Goal: Task Accomplishment & Management: Use online tool/utility

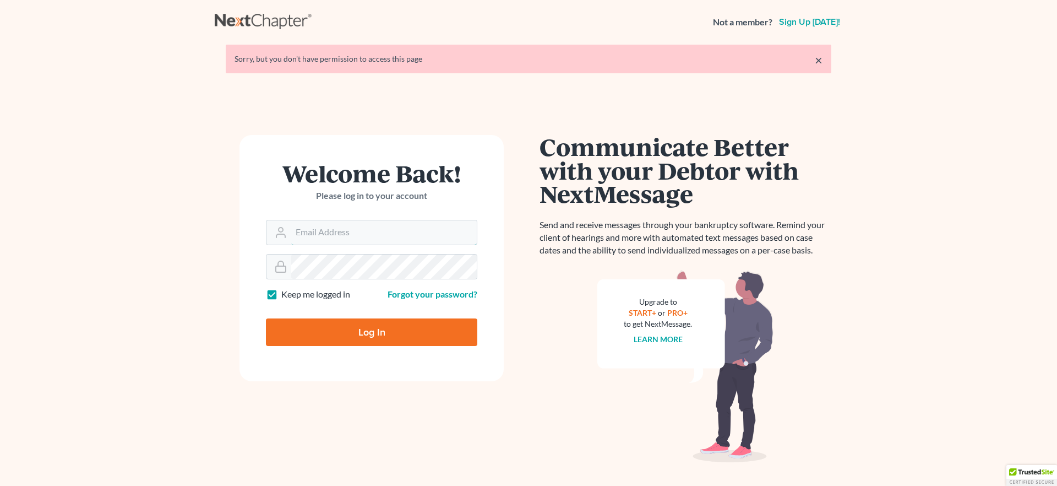
type input "[EMAIL_ADDRESS][DOMAIN_NAME]"
click at [363, 335] on input "Log In" at bounding box center [371, 332] width 211 height 28
type input "Thinking..."
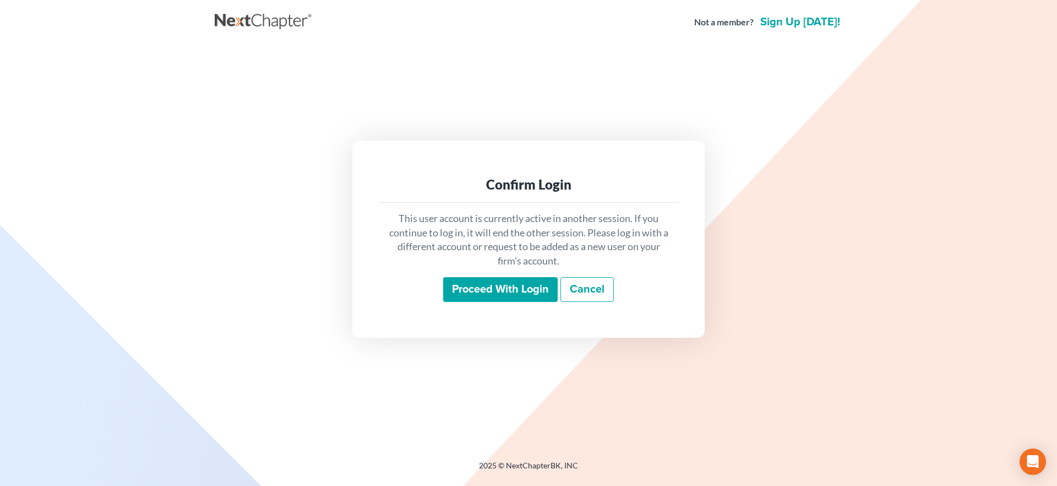
click at [520, 281] on input "Proceed with login" at bounding box center [500, 289] width 115 height 25
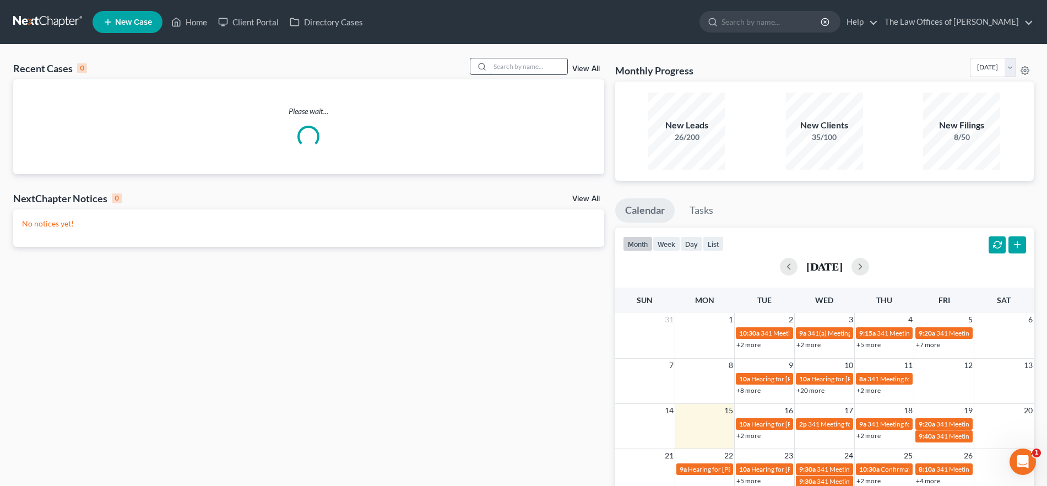
click at [525, 64] on input "search" at bounding box center [528, 66] width 77 height 16
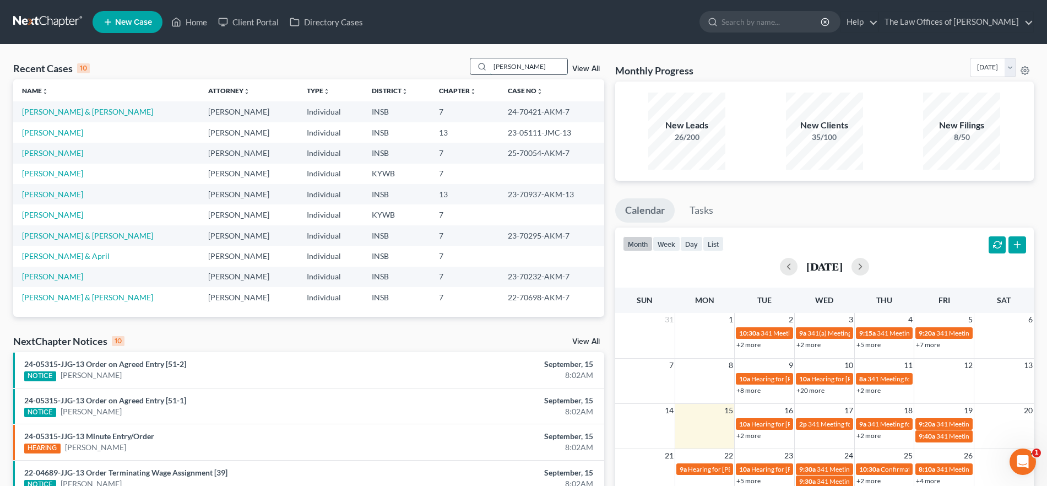
drag, startPoint x: 541, startPoint y: 70, endPoint x: 478, endPoint y: 68, distance: 62.8
click at [478, 68] on div "[PERSON_NAME]" at bounding box center [519, 66] width 98 height 17
type input "[PERSON_NAME]"
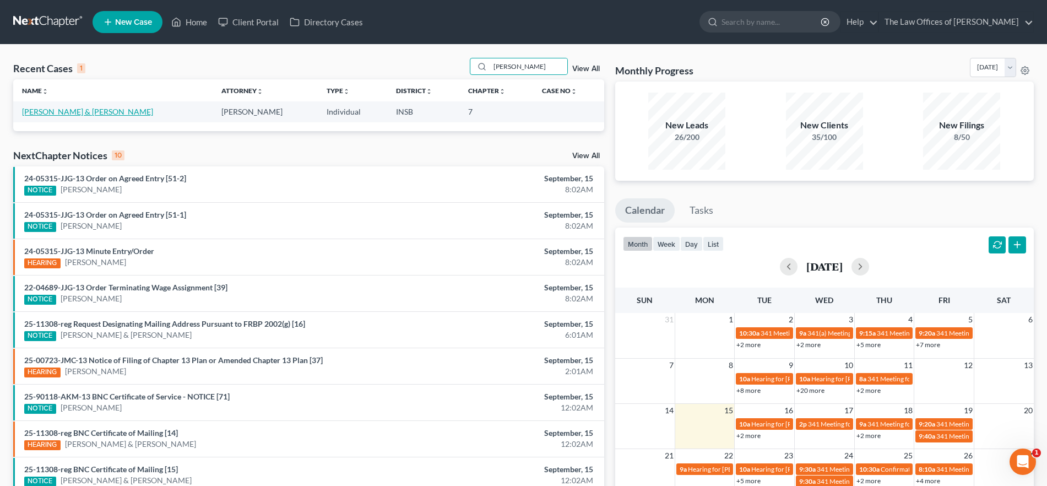
click at [70, 113] on link "Prevost, John & Paula" at bounding box center [87, 111] width 131 height 9
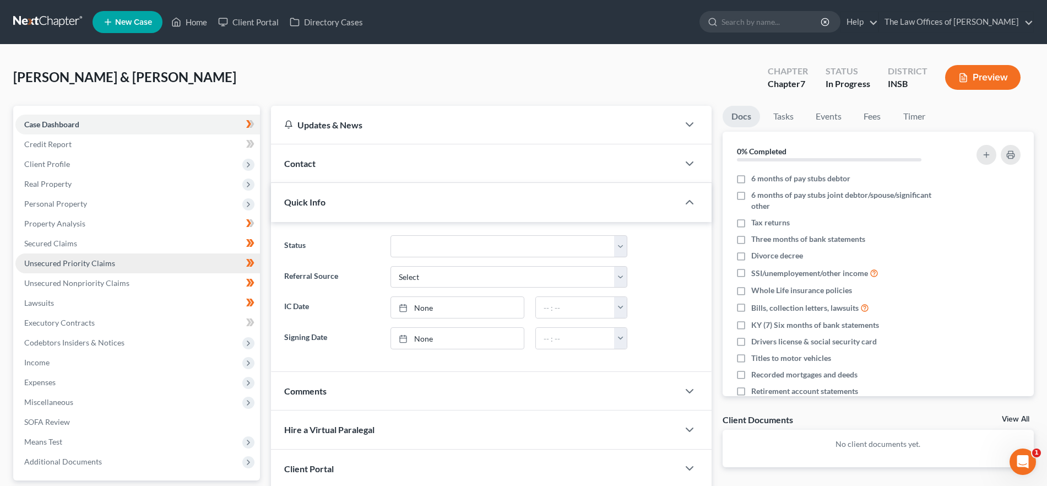
click at [120, 260] on link "Unsecured Priority Claims" at bounding box center [137, 263] width 245 height 20
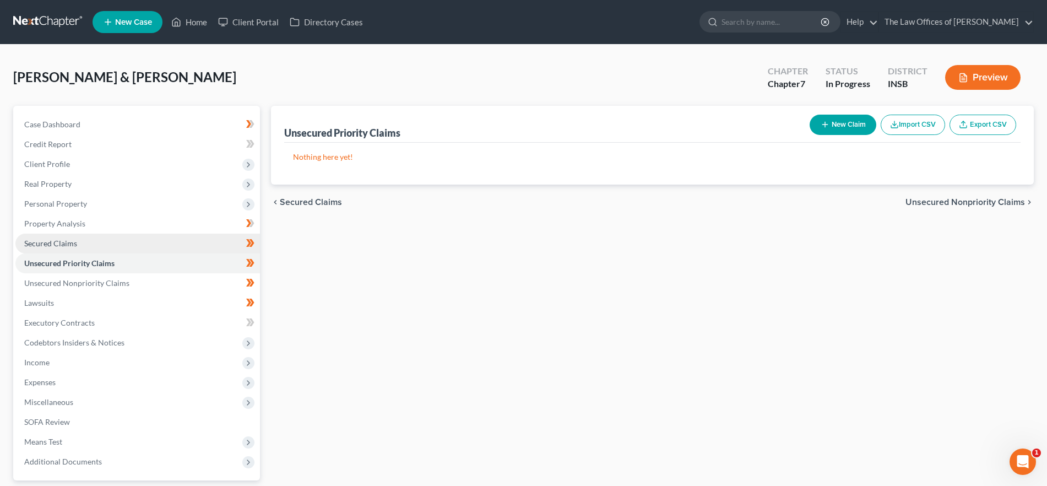
click at [121, 245] on link "Secured Claims" at bounding box center [137, 243] width 245 height 20
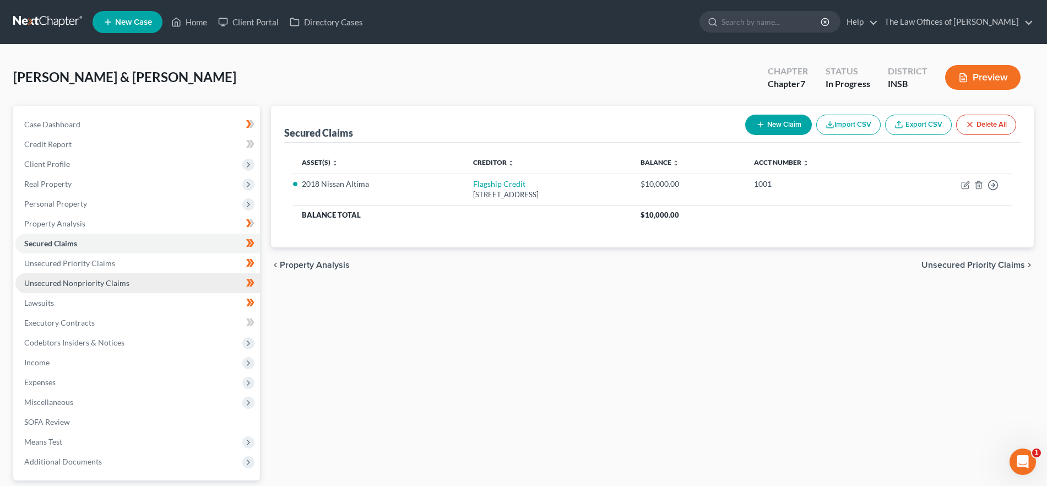
click at [131, 285] on link "Unsecured Nonpriority Claims" at bounding box center [137, 283] width 245 height 20
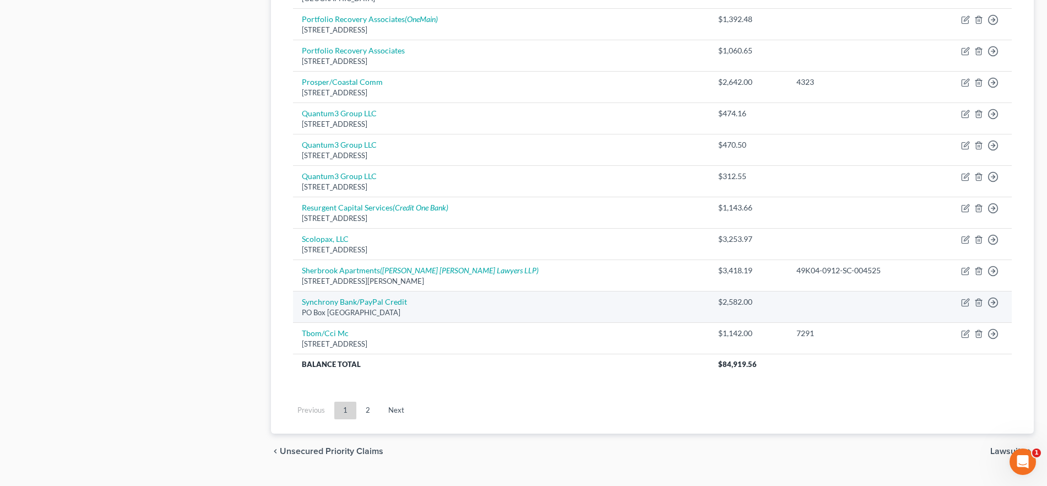
scroll to position [762, 0]
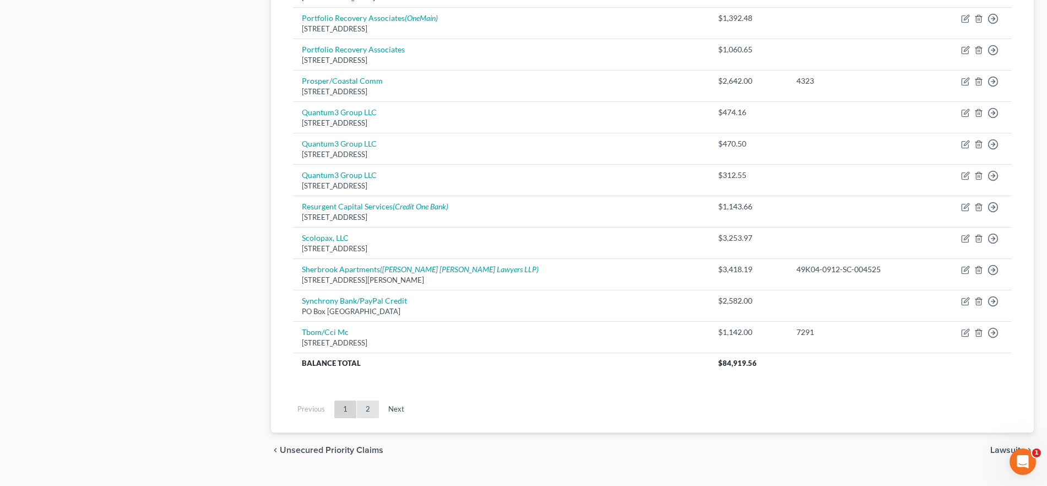
click at [375, 412] on link "2" at bounding box center [368, 409] width 22 height 18
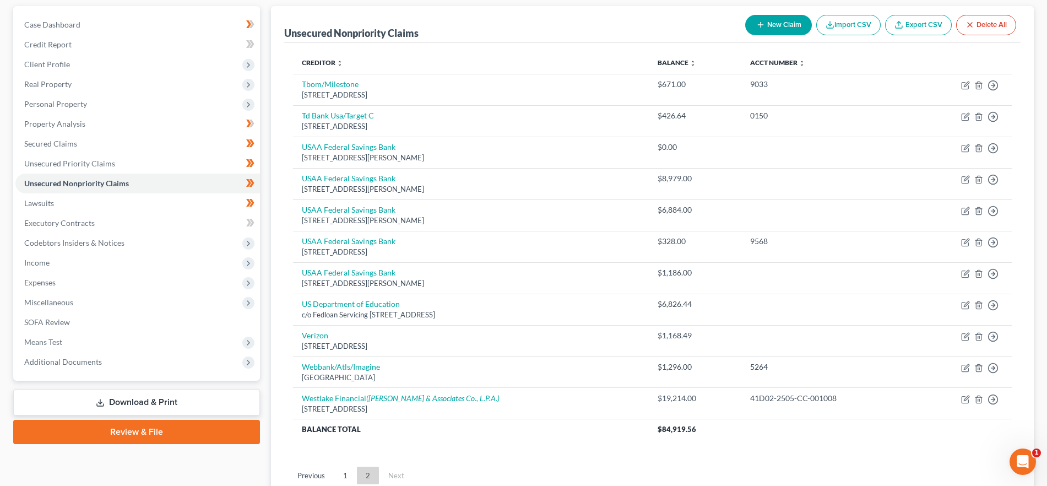
scroll to position [189, 0]
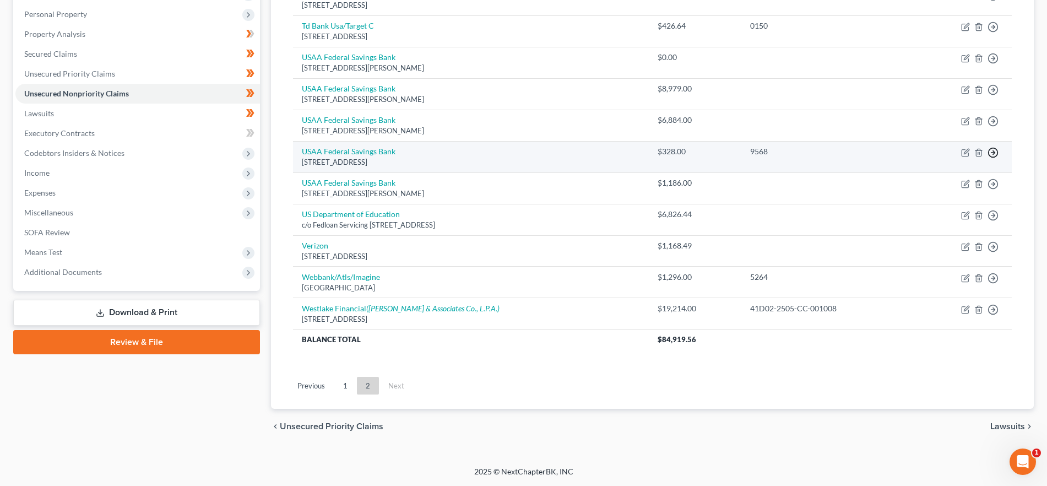
click at [992, 150] on icon "button" at bounding box center [992, 152] width 11 height 11
click at [951, 161] on link "Move to D" at bounding box center [943, 160] width 92 height 19
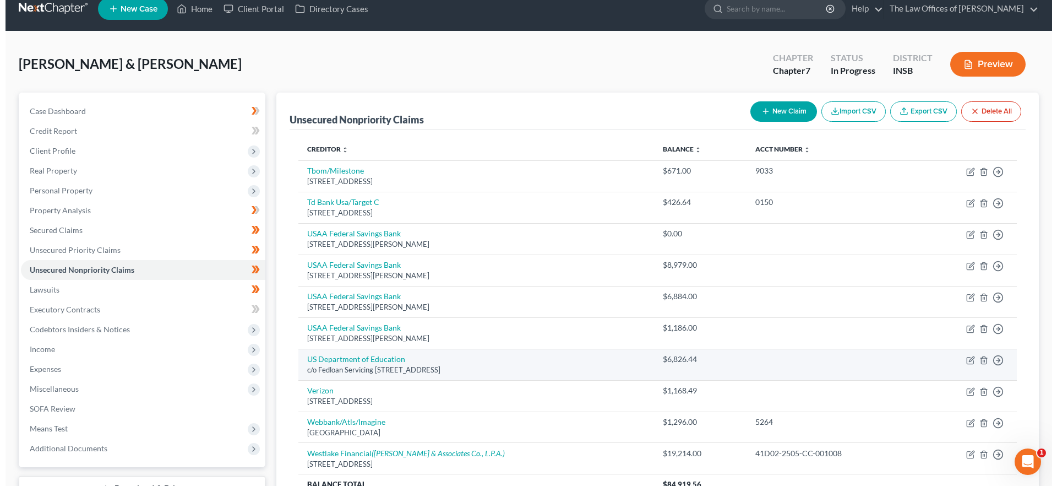
scroll to position [0, 0]
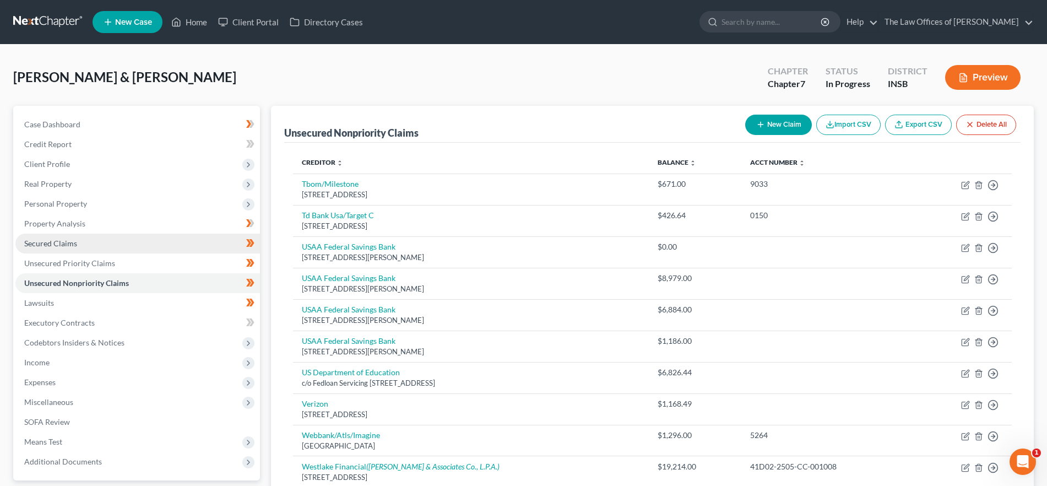
click at [110, 239] on link "Secured Claims" at bounding box center [137, 243] width 245 height 20
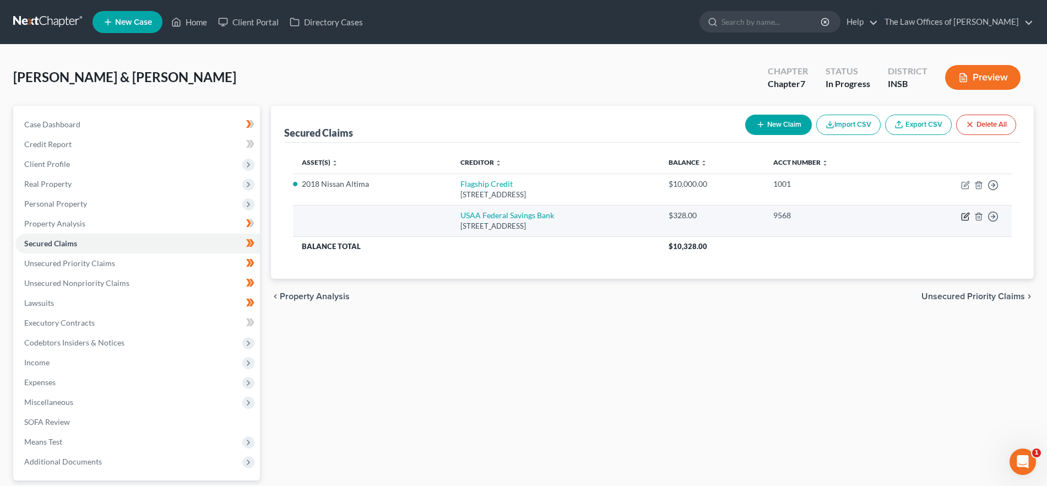
click at [965, 214] on icon "button" at bounding box center [965, 216] width 9 height 9
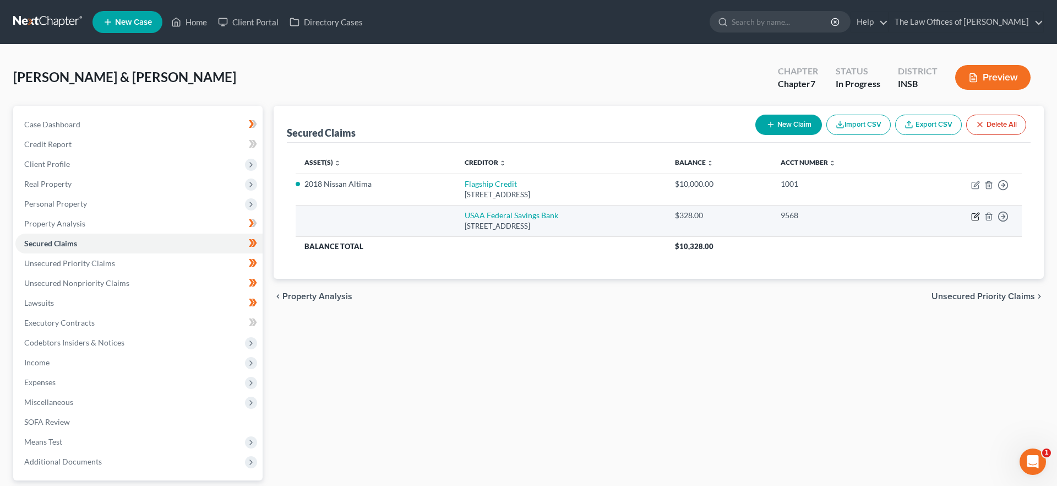
select select "45"
select select "1"
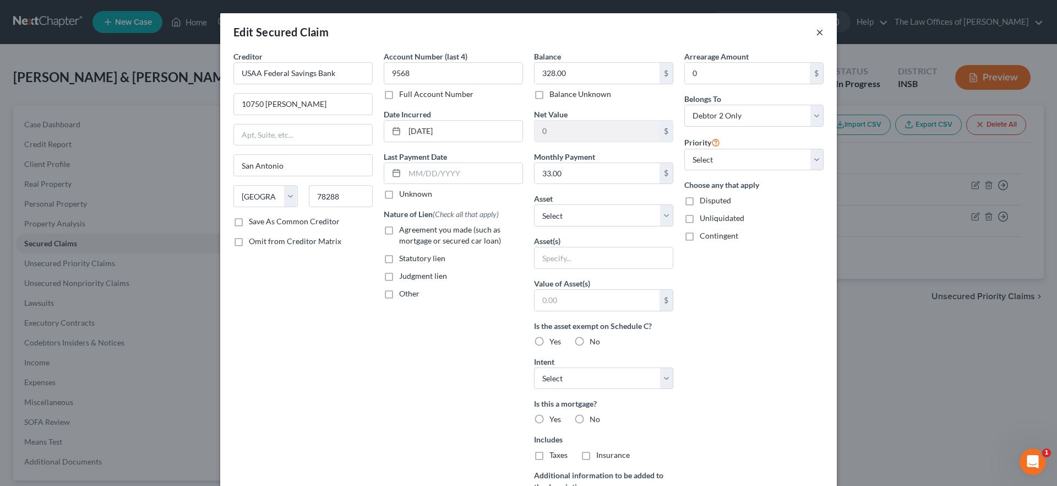
click at [816, 34] on button "×" at bounding box center [820, 31] width 8 height 13
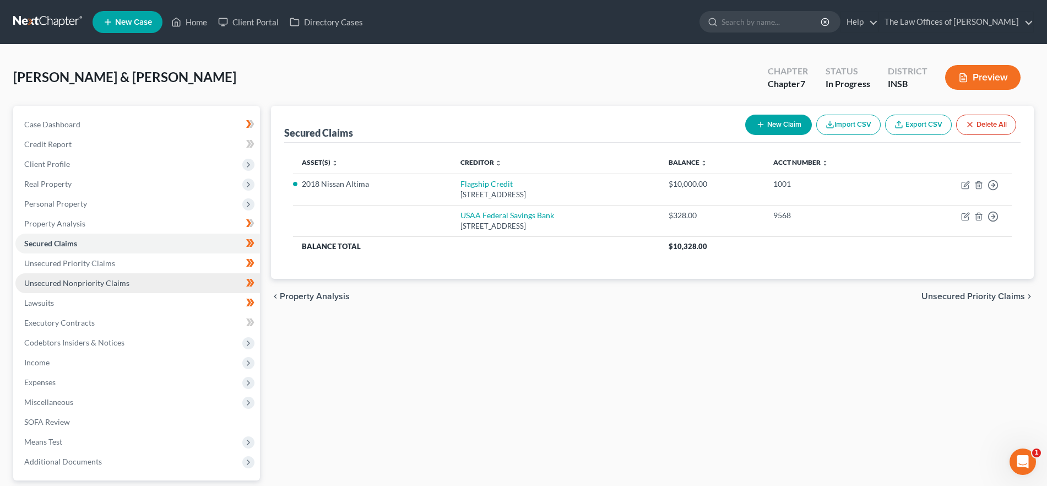
drag, startPoint x: 117, startPoint y: 274, endPoint x: 166, endPoint y: 283, distance: 49.2
click at [117, 275] on link "Unsecured Nonpriority Claims" at bounding box center [137, 283] width 245 height 20
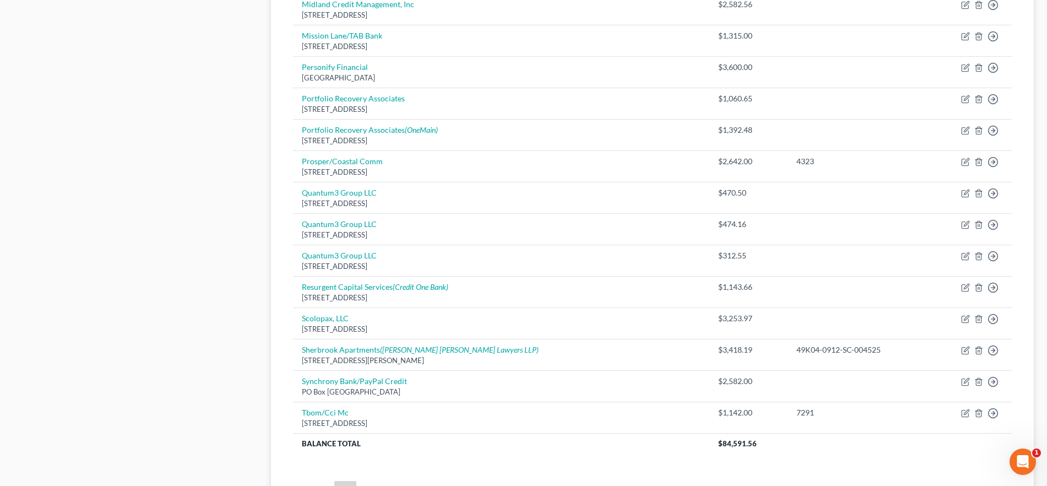
scroll to position [712, 0]
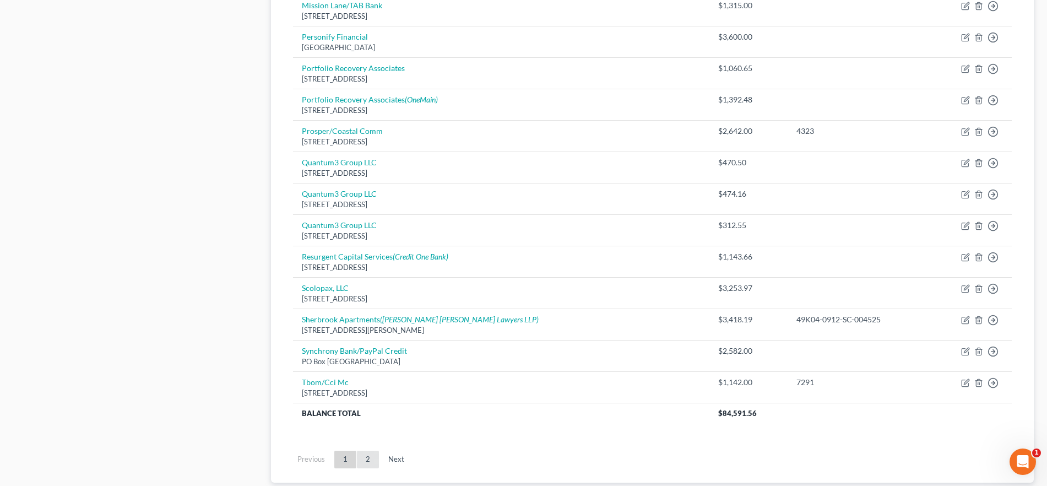
click at [363, 459] on link "2" at bounding box center [368, 459] width 22 height 18
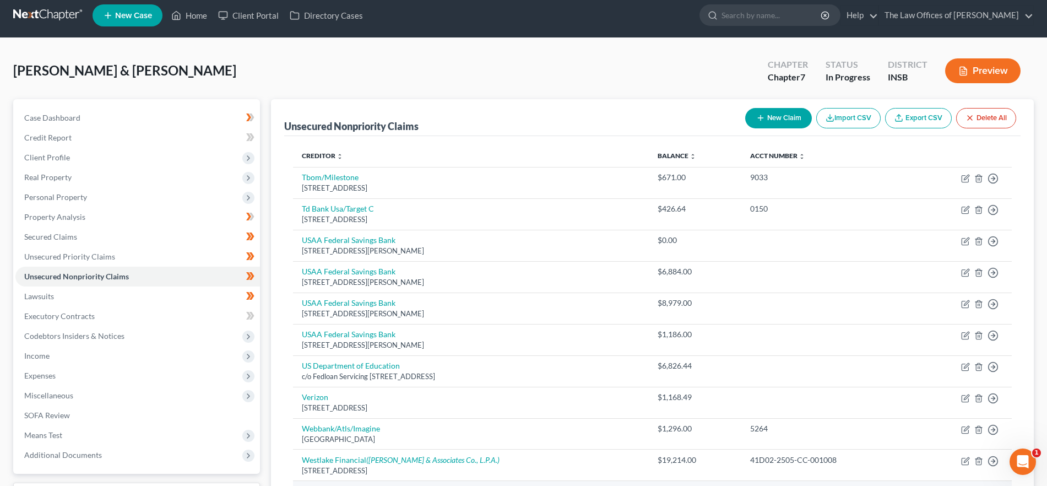
scroll to position [0, 0]
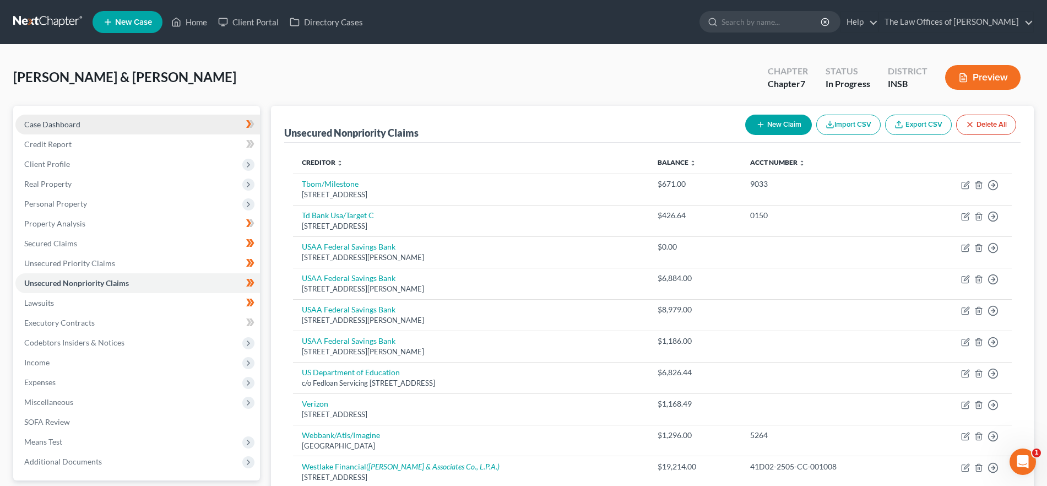
drag, startPoint x: 56, startPoint y: 122, endPoint x: 64, endPoint y: 123, distance: 7.8
click at [56, 122] on span "Case Dashboard" at bounding box center [52, 124] width 56 height 9
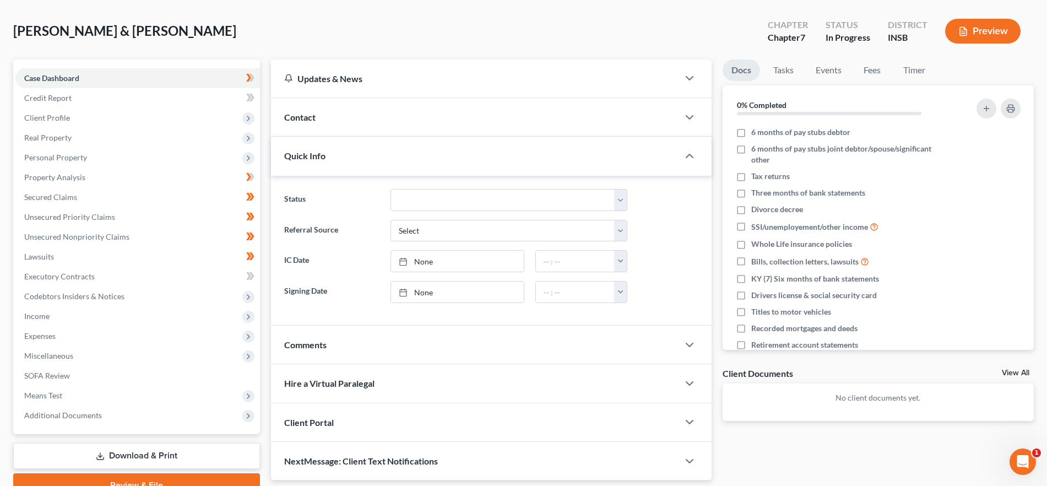
scroll to position [100, 0]
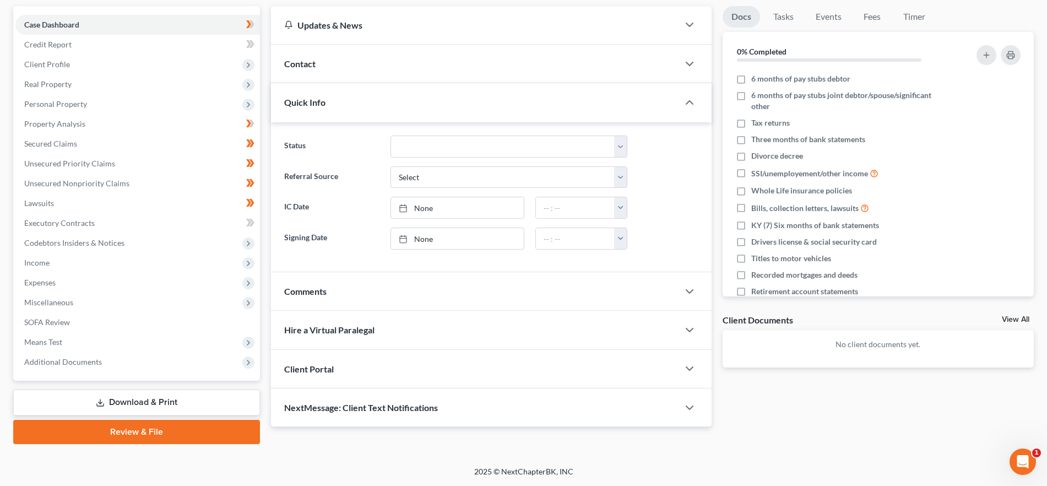
click at [341, 280] on div "Comments" at bounding box center [474, 291] width 407 height 38
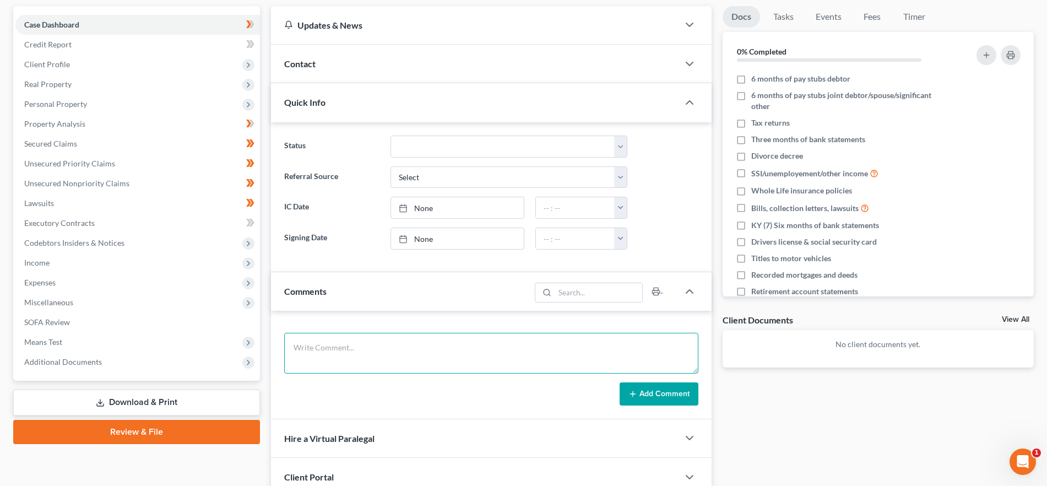
click at [458, 350] on textarea at bounding box center [491, 353] width 414 height 41
type textarea "USAA secured card - she wants to keep (left in D for now)"
click at [653, 391] on button "Add Comment" at bounding box center [659, 393] width 79 height 23
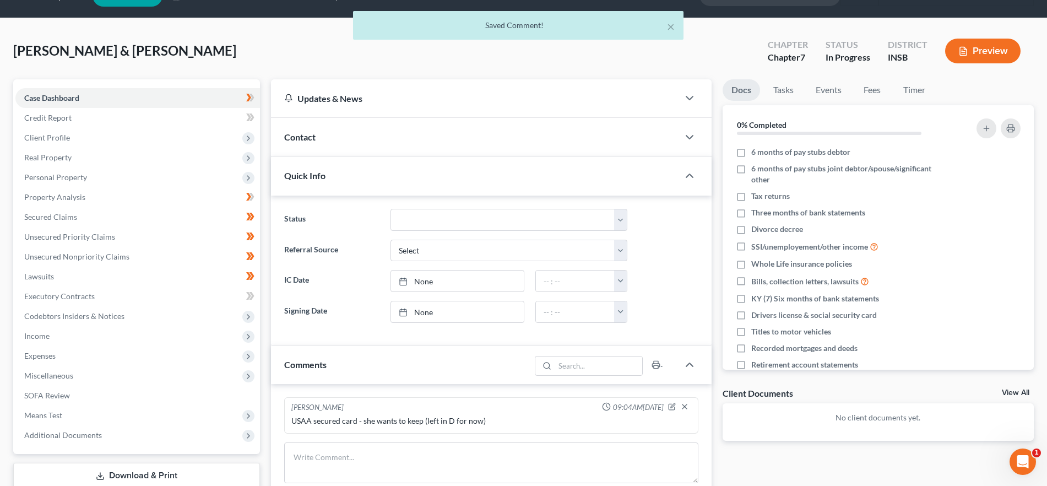
scroll to position [0, 0]
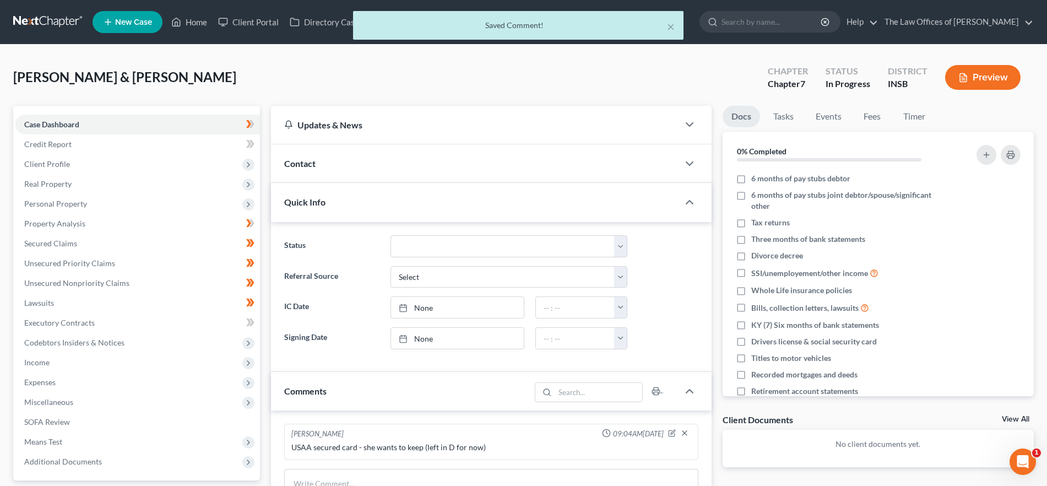
click at [178, 14] on div "× Saved Comment!" at bounding box center [517, 28] width 1047 height 34
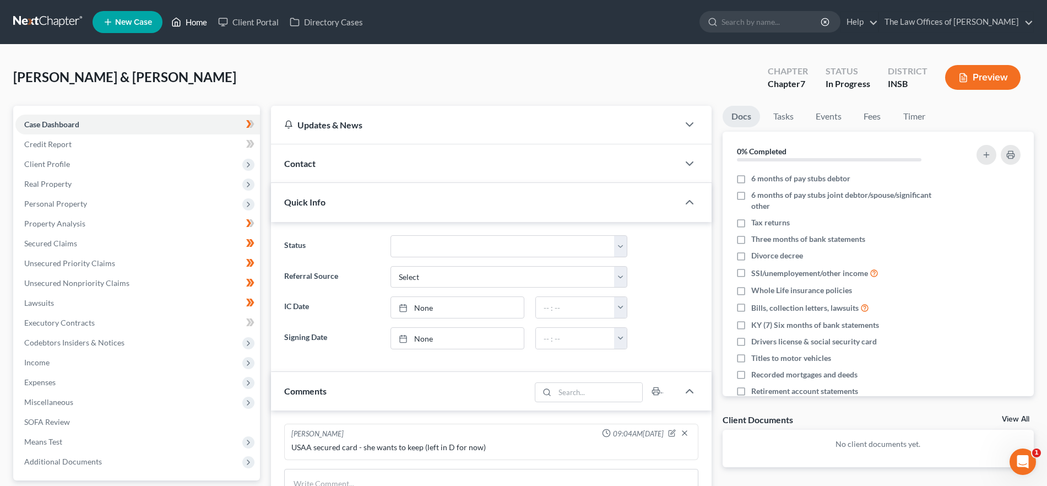
click at [187, 20] on link "Home" at bounding box center [189, 22] width 47 height 20
